Goal: Leave review/rating: Leave review/rating

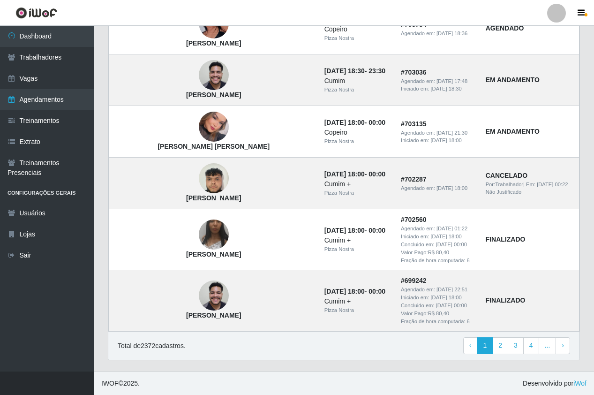
scroll to position [603, 0]
click at [30, 52] on link "Trabalhadores" at bounding box center [47, 57] width 94 height 21
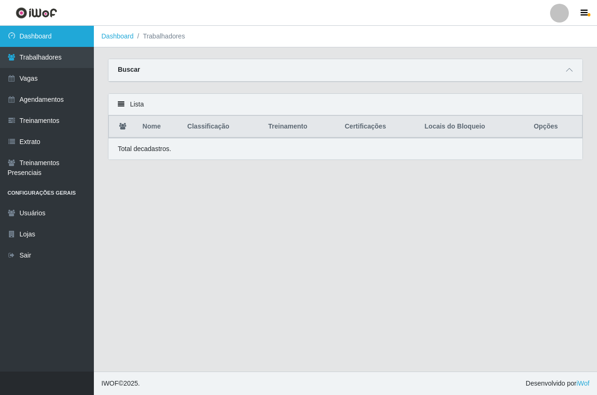
click at [34, 32] on link "Dashboard" at bounding box center [47, 36] width 94 height 21
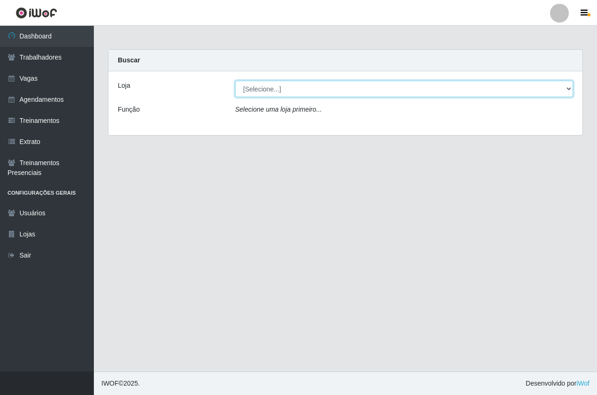
drag, startPoint x: 319, startPoint y: 92, endPoint x: 325, endPoint y: 128, distance: 36.2
click at [319, 92] on select "[Selecione...] Pizza Nostra" at bounding box center [404, 89] width 338 height 16
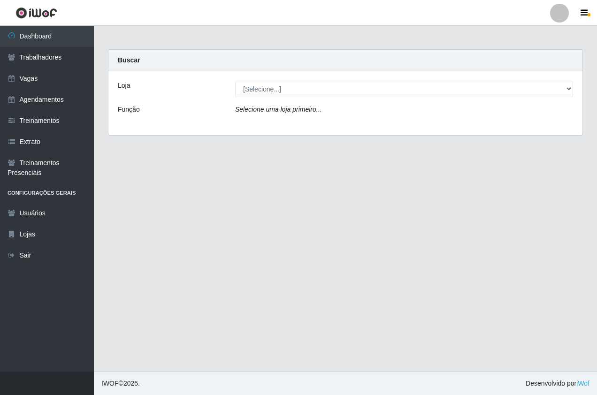
click at [328, 129] on div "Loja [Selecione...] Pizza Nostra Função Selecione [PERSON_NAME] primeiro..." at bounding box center [345, 103] width 474 height 64
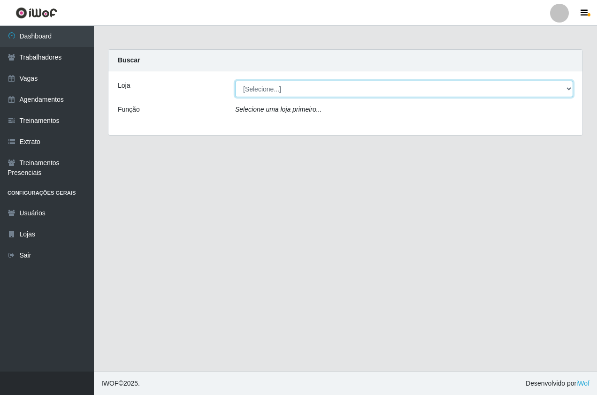
click at [332, 92] on select "[Selecione...] Pizza Nostra" at bounding box center [404, 89] width 338 height 16
select select "337"
click at [235, 81] on select "[Selecione...] Pizza Nostra" at bounding box center [404, 89] width 338 height 16
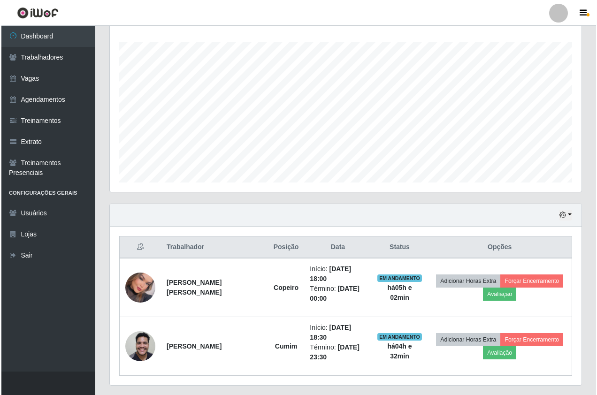
scroll to position [159, 0]
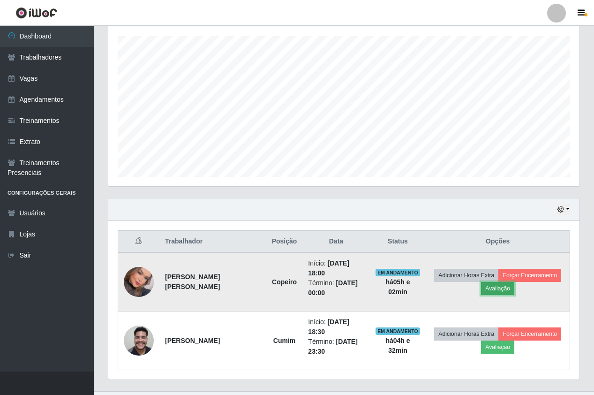
click at [487, 287] on button "Avaliação" at bounding box center [497, 288] width 33 height 13
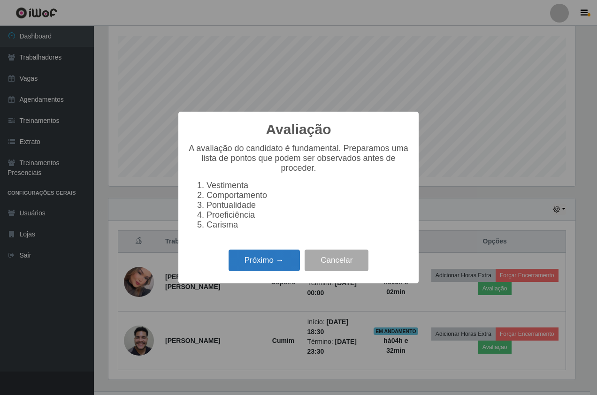
click at [260, 260] on button "Próximo →" at bounding box center [264, 261] width 71 height 22
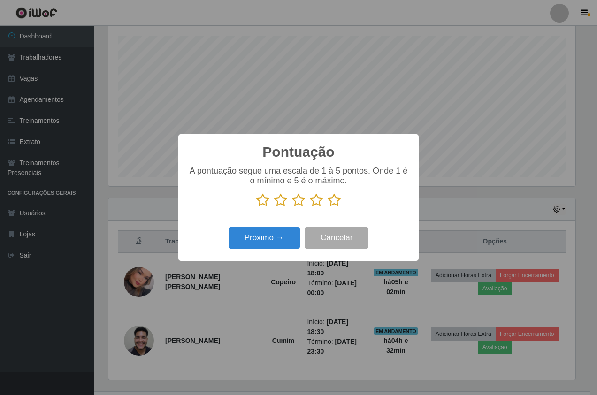
scroll to position [469014, 468741]
click at [325, 205] on p at bounding box center [298, 200] width 221 height 14
click at [334, 202] on icon at bounding box center [334, 200] width 13 height 14
click at [328, 207] on input "radio" at bounding box center [328, 207] width 0 height 0
click at [280, 230] on button "Próximo →" at bounding box center [264, 238] width 71 height 22
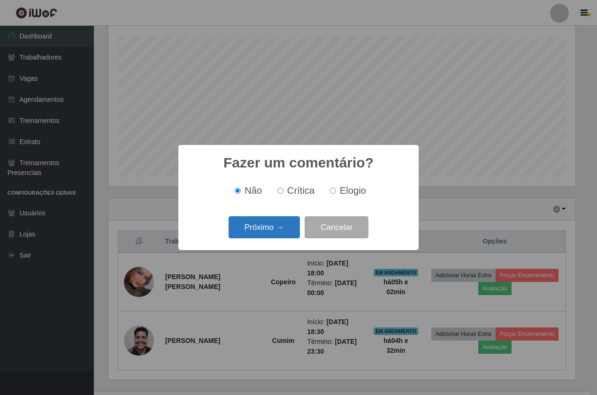
click at [280, 230] on button "Próximo →" at bounding box center [264, 227] width 71 height 22
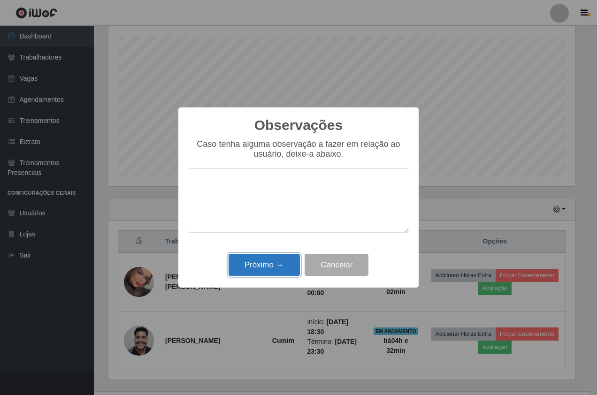
click at [270, 264] on button "Próximo →" at bounding box center [264, 265] width 71 height 22
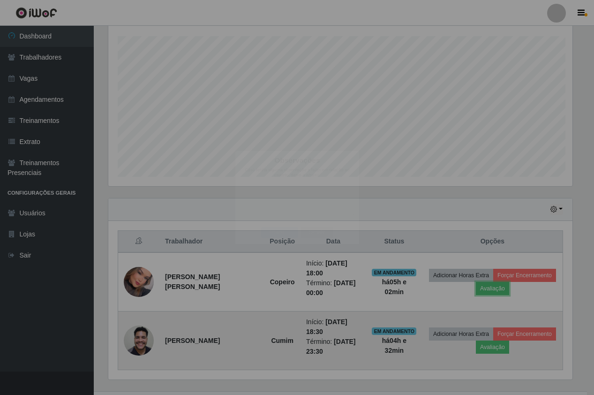
scroll to position [195, 472]
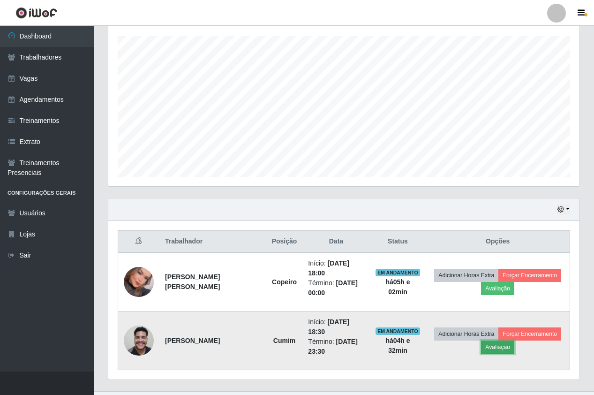
click at [488, 341] on button "Avaliação" at bounding box center [497, 347] width 33 height 13
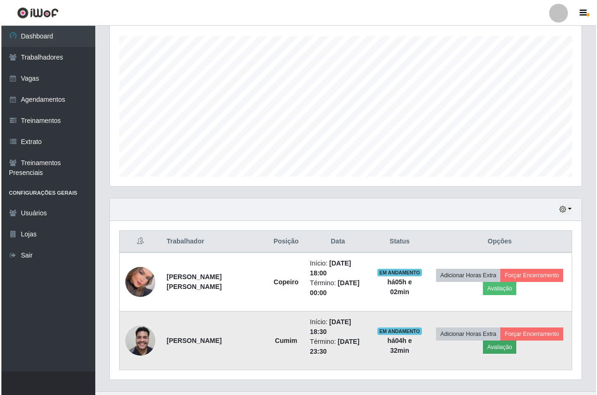
scroll to position [195, 467]
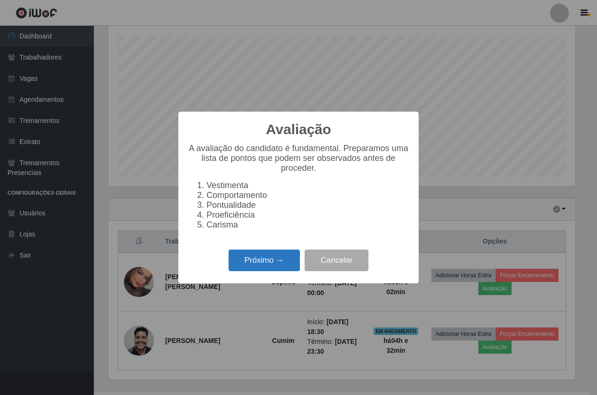
click at [267, 260] on button "Próximo →" at bounding box center [264, 261] width 71 height 22
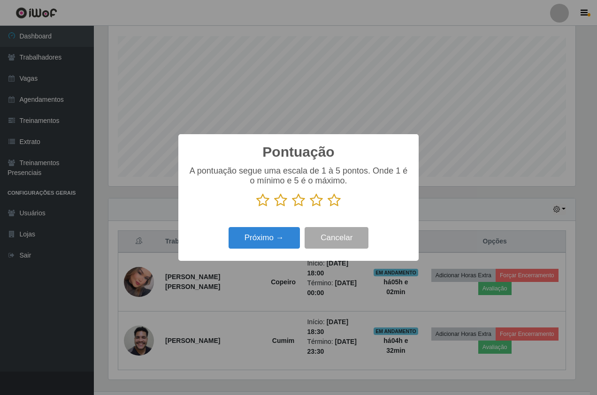
click at [335, 206] on icon at bounding box center [334, 200] width 13 height 14
click at [328, 207] on input "radio" at bounding box center [328, 207] width 0 height 0
click at [260, 242] on button "Próximo →" at bounding box center [264, 238] width 71 height 22
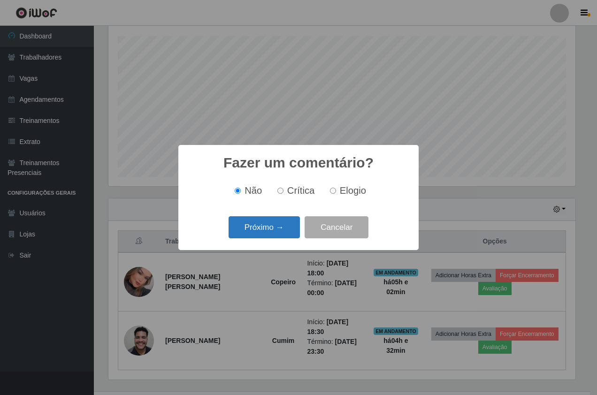
click at [279, 235] on button "Próximo →" at bounding box center [264, 227] width 71 height 22
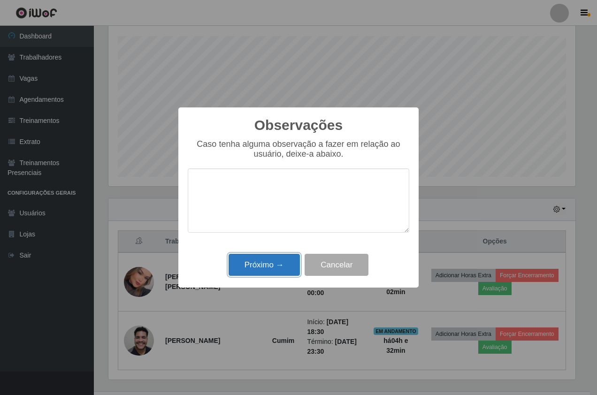
click at [274, 270] on button "Próximo →" at bounding box center [264, 265] width 71 height 22
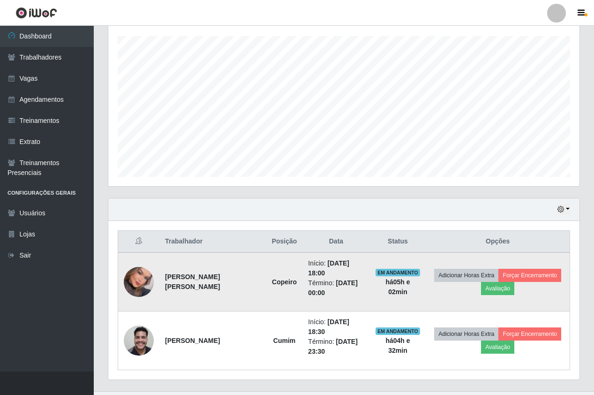
scroll to position [145, 0]
